Goal: Information Seeking & Learning: Understand process/instructions

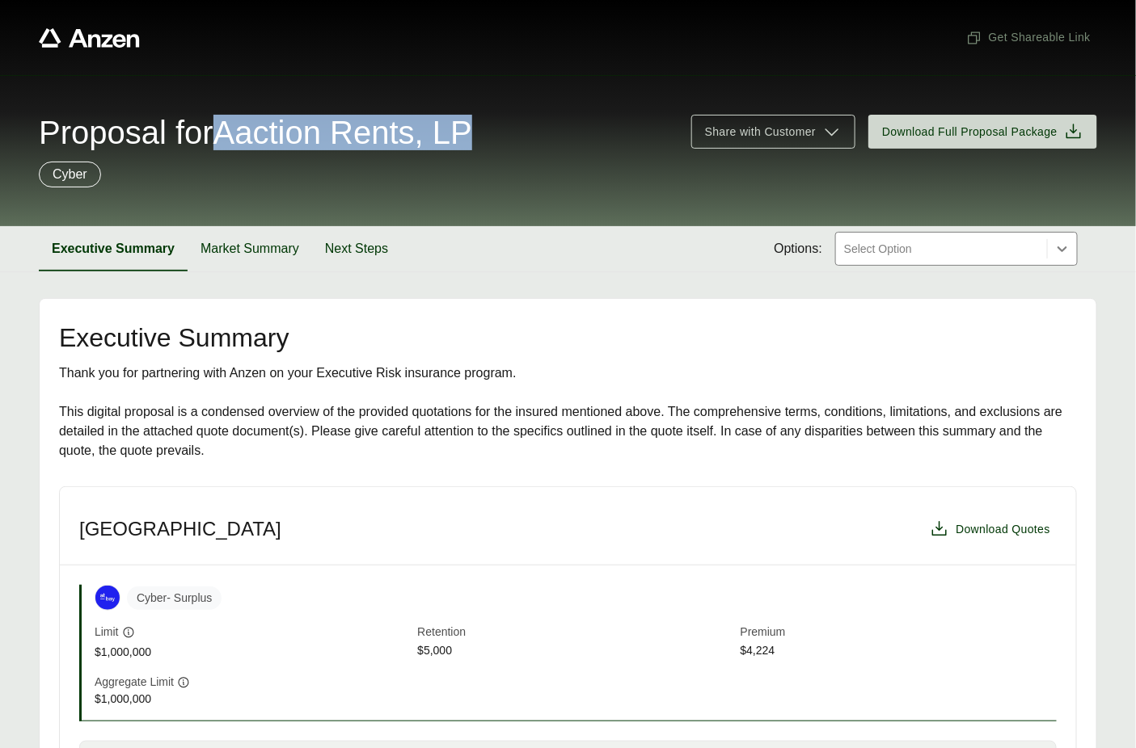
drag, startPoint x: 243, startPoint y: 135, endPoint x: 502, endPoint y: 138, distance: 258.7
click at [472, 138] on span "Proposal for Aaction Rents, LP" at bounding box center [255, 132] width 433 height 32
copy span "Aaction Rents, LP"
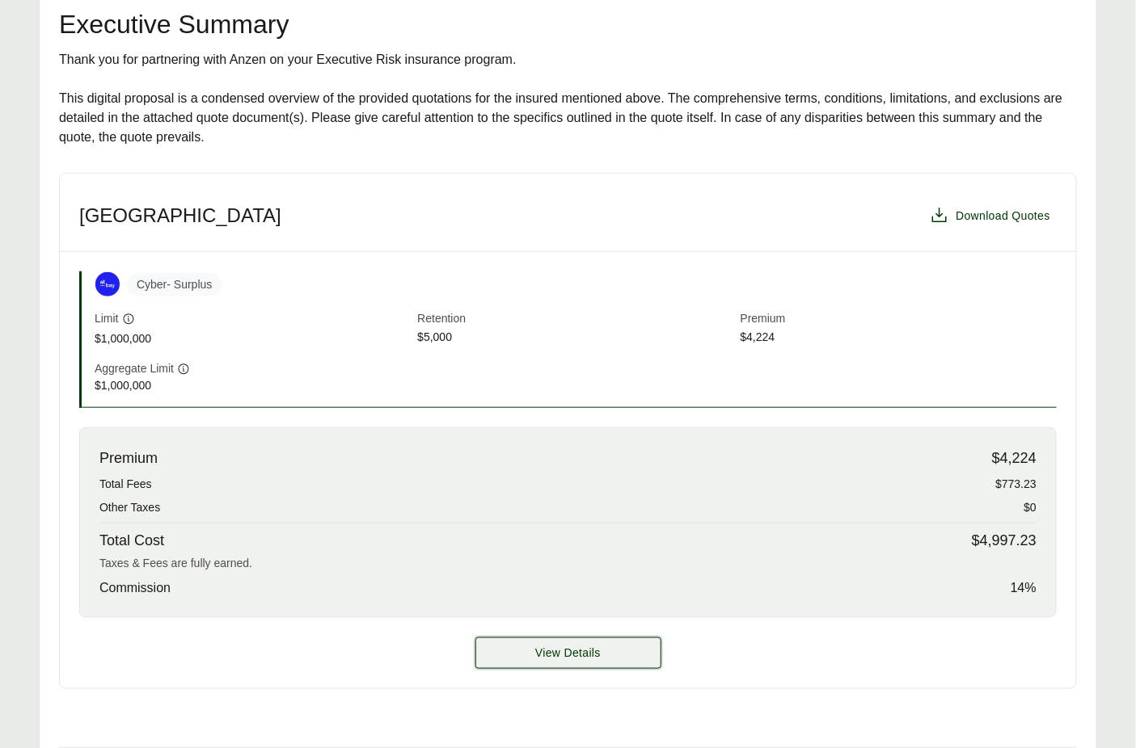
click at [518, 654] on button "View Details" at bounding box center [568, 654] width 186 height 32
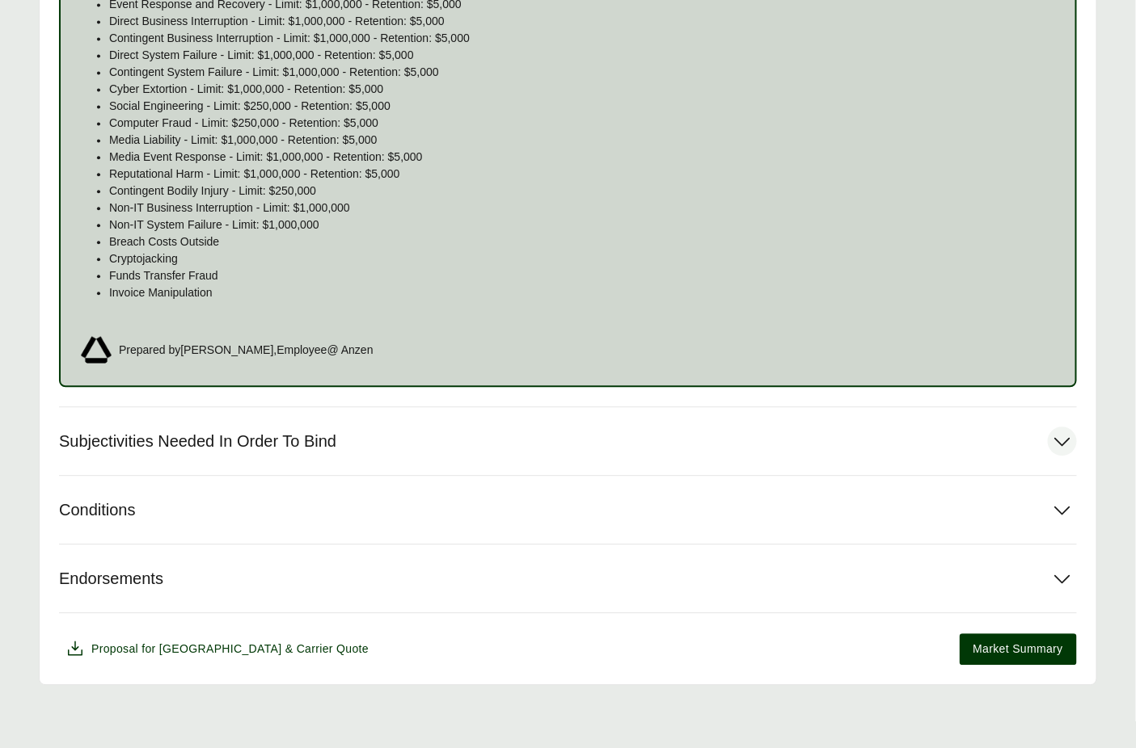
click at [301, 415] on button "Subjectivities Needed In Order To Bind" at bounding box center [568, 441] width 1018 height 68
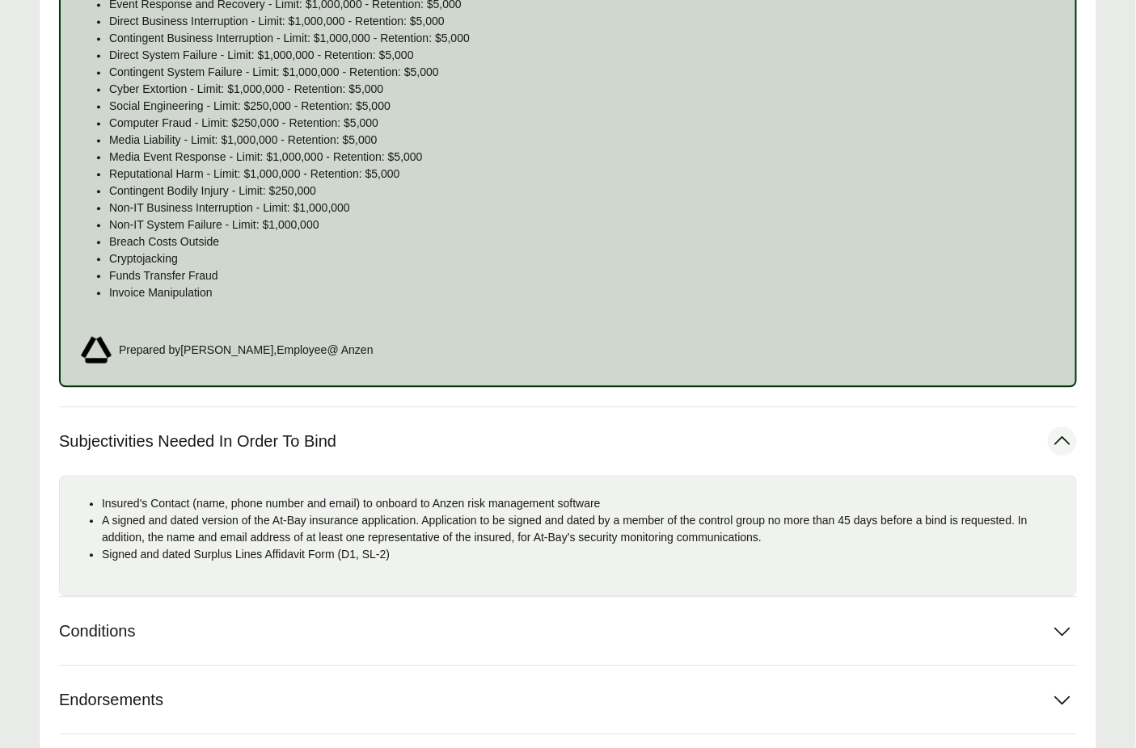
scroll to position [1151, 0]
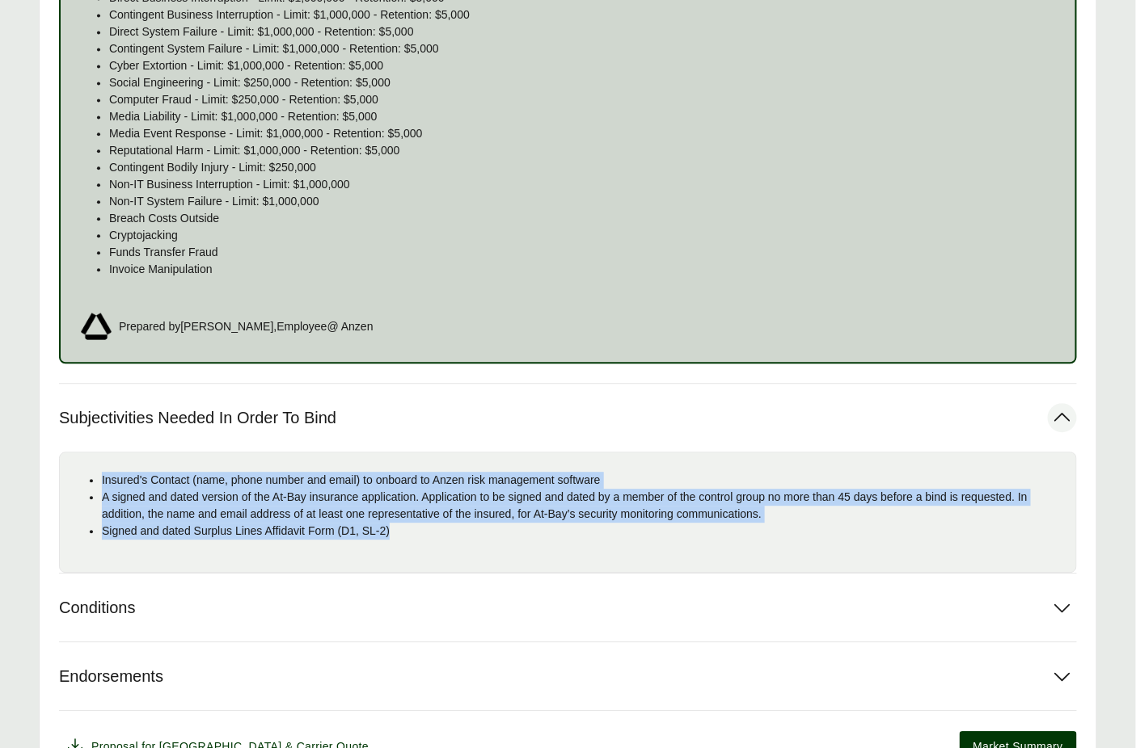
drag, startPoint x: 404, startPoint y: 531, endPoint x: 102, endPoint y: 478, distance: 307.0
click at [102, 478] on ul "Insured's Contact (name, phone number and email) to onboard to Anzen risk manag…" at bounding box center [568, 506] width 990 height 68
copy ul "Insured's Contact (name, phone number and email) to onboard to Anzen risk manag…"
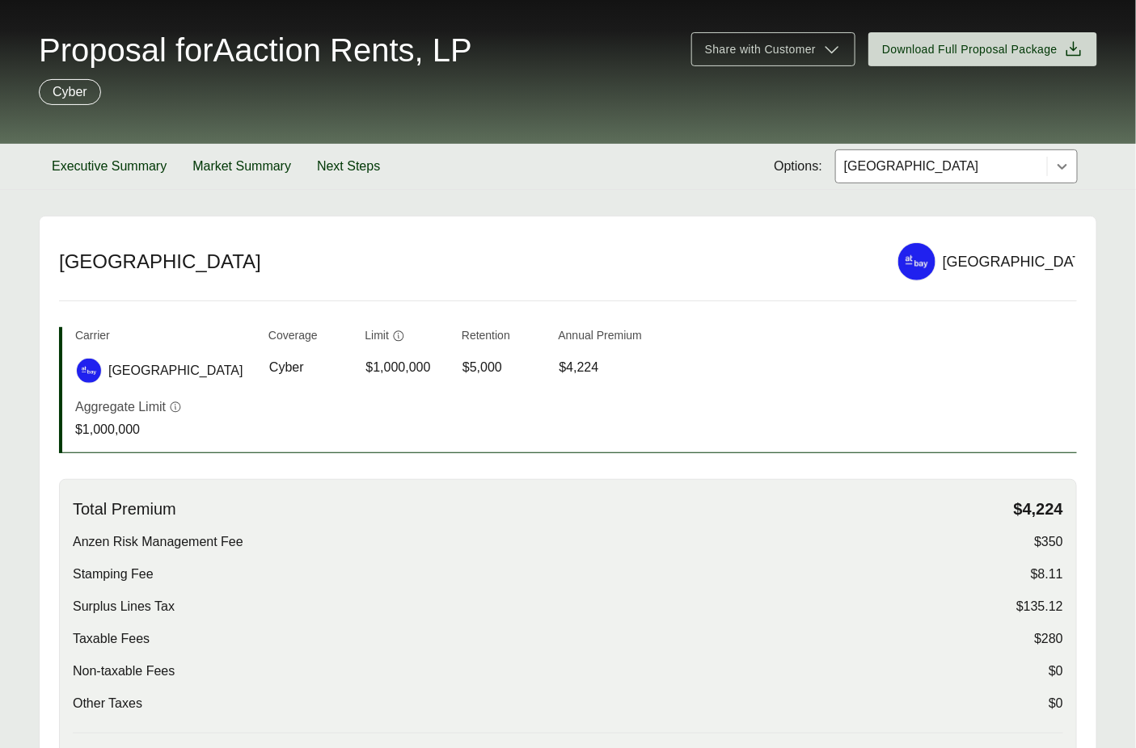
scroll to position [0, 0]
